Goal: Task Accomplishment & Management: Use online tool/utility

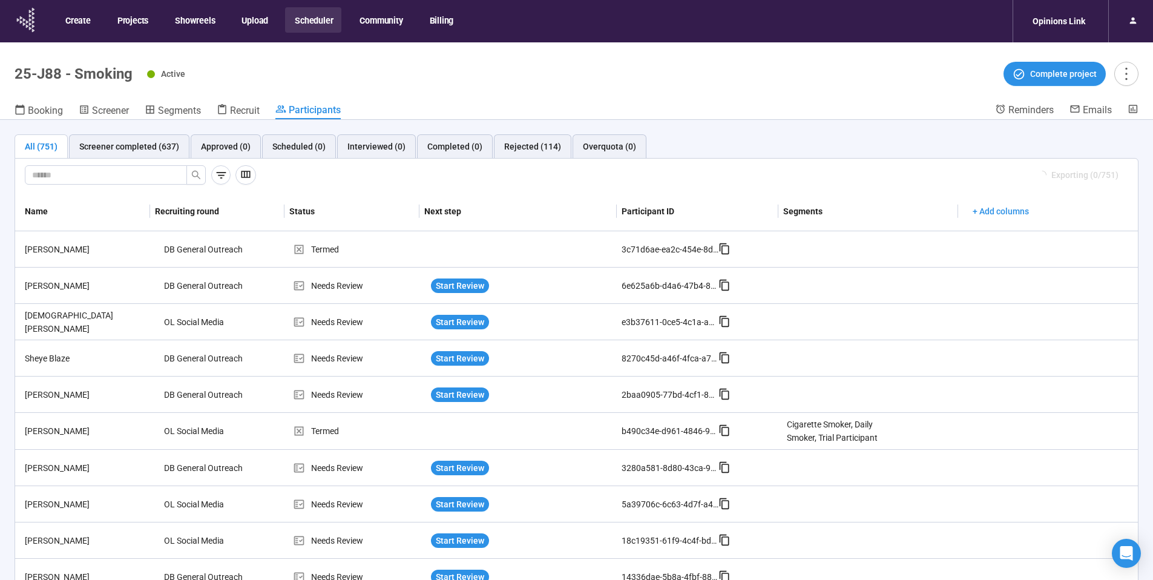
click at [30, 21] on icon at bounding box center [27, 19] width 30 height 31
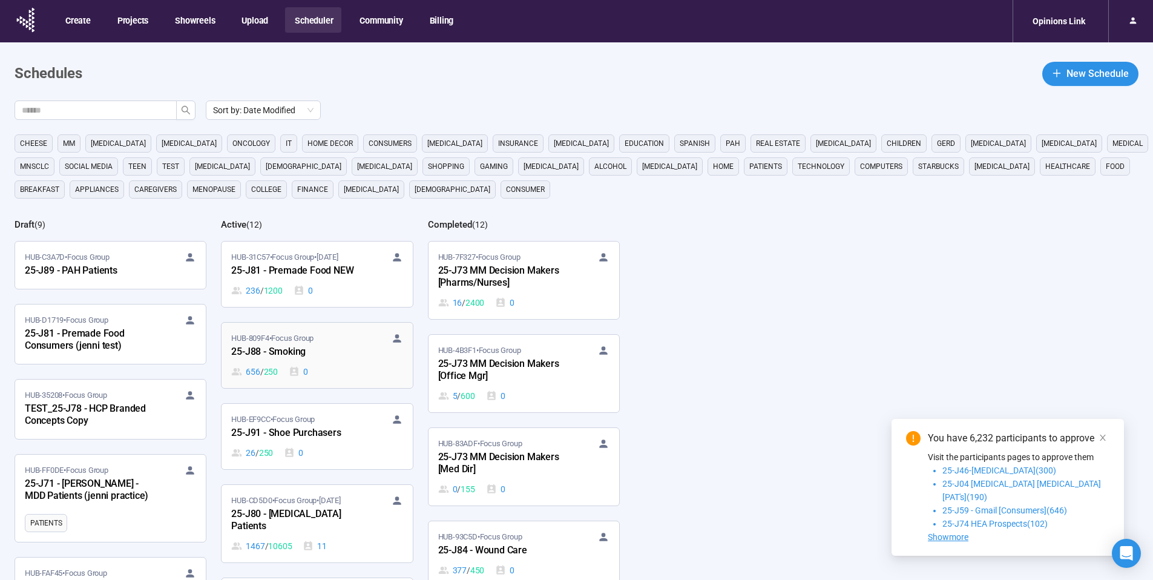
click at [320, 346] on div "25-J88 - Smoking" at bounding box center [297, 352] width 133 height 16
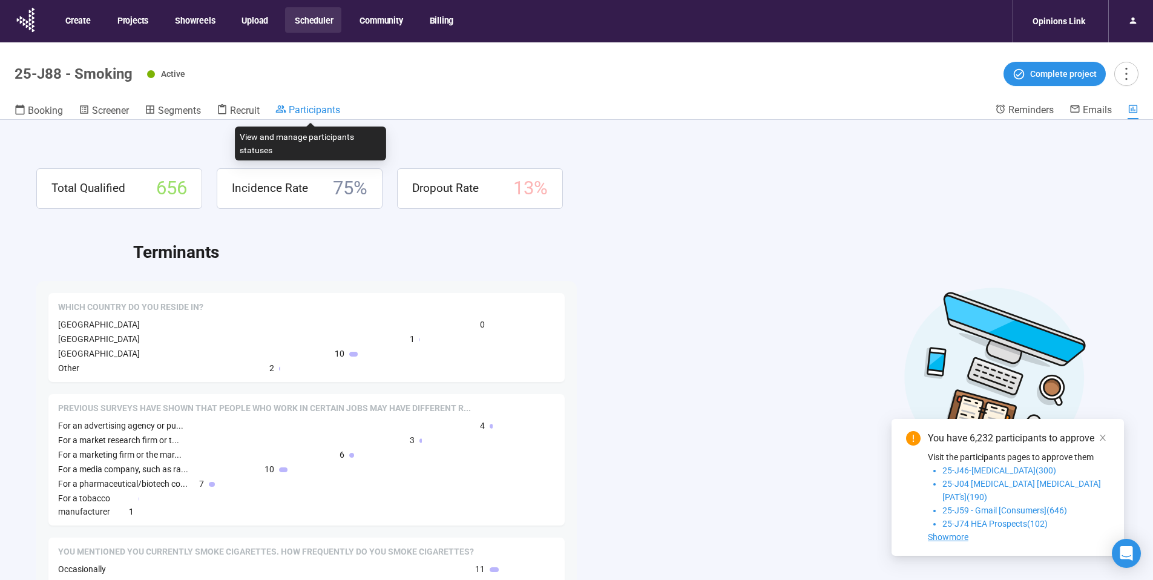
click at [314, 112] on span "Participants" at bounding box center [314, 110] width 51 height 12
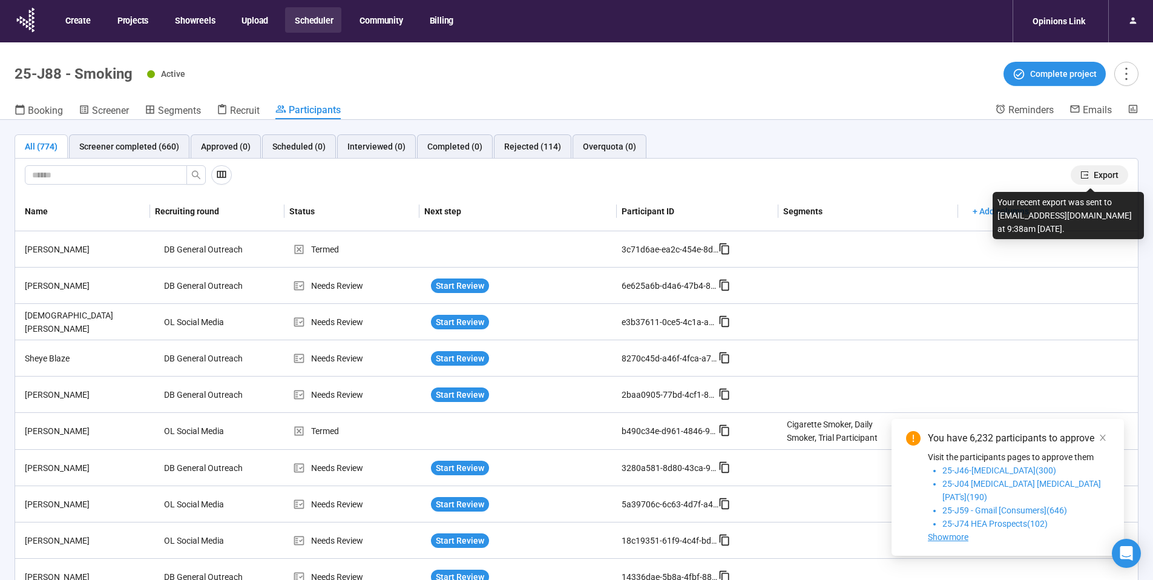
click at [1094, 173] on span "Export" at bounding box center [1106, 174] width 25 height 13
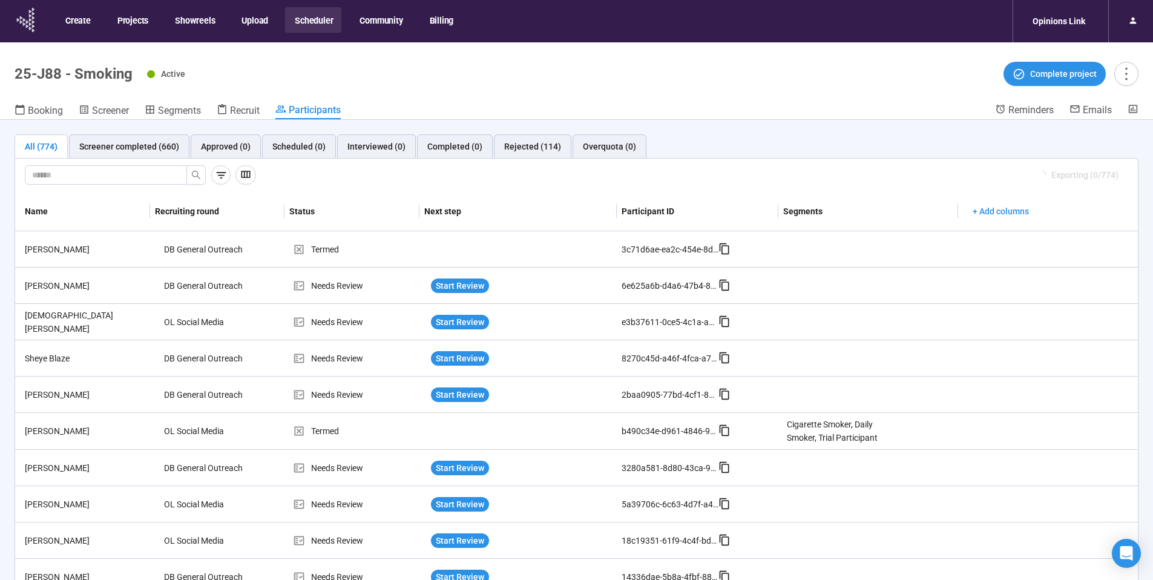
click at [32, 21] on icon at bounding box center [33, 23] width 2 height 4
